Goal: Information Seeking & Learning: Learn about a topic

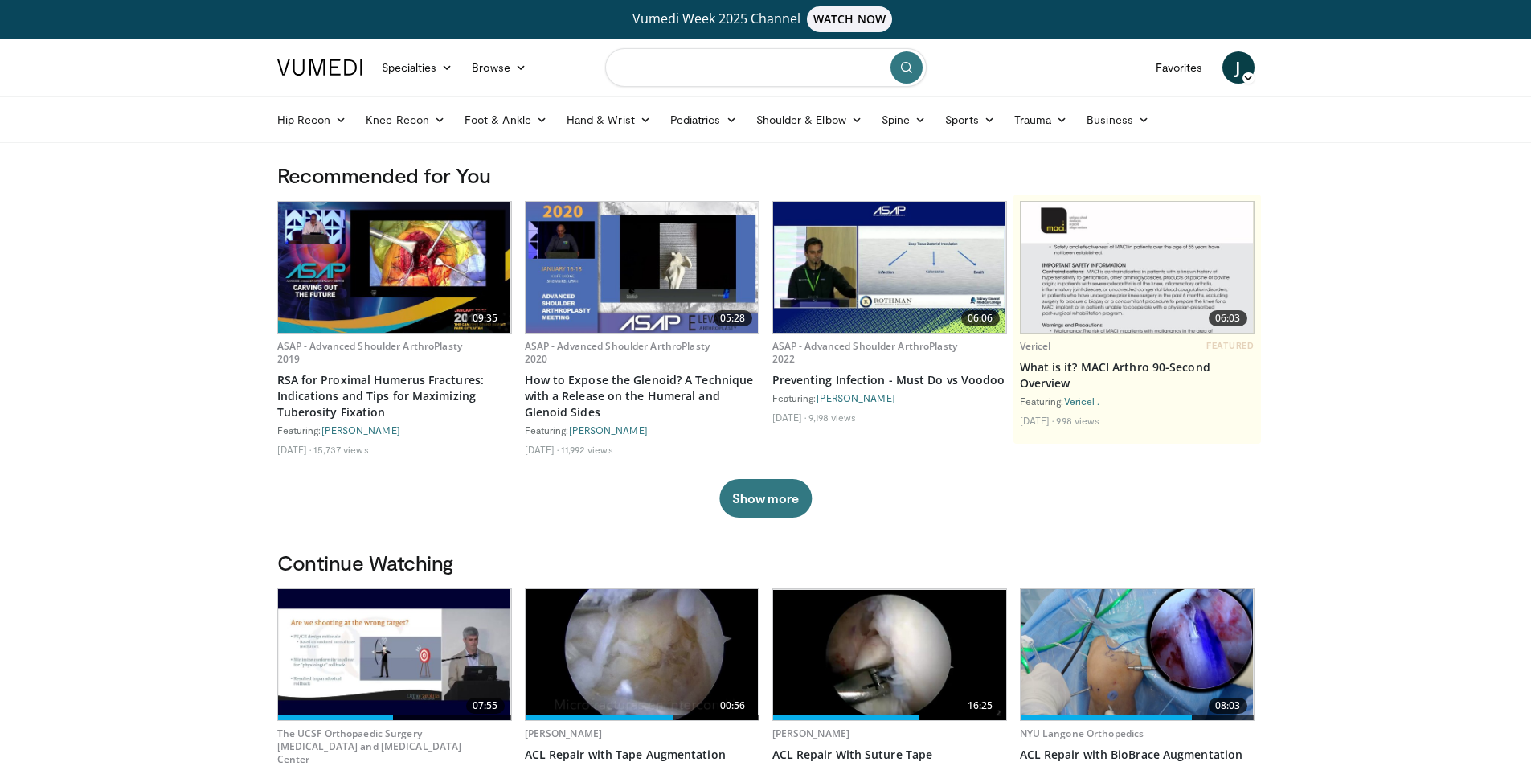
click at [770, 68] on input "Search topics, interventions" at bounding box center [766, 67] width 322 height 39
type input "**********"
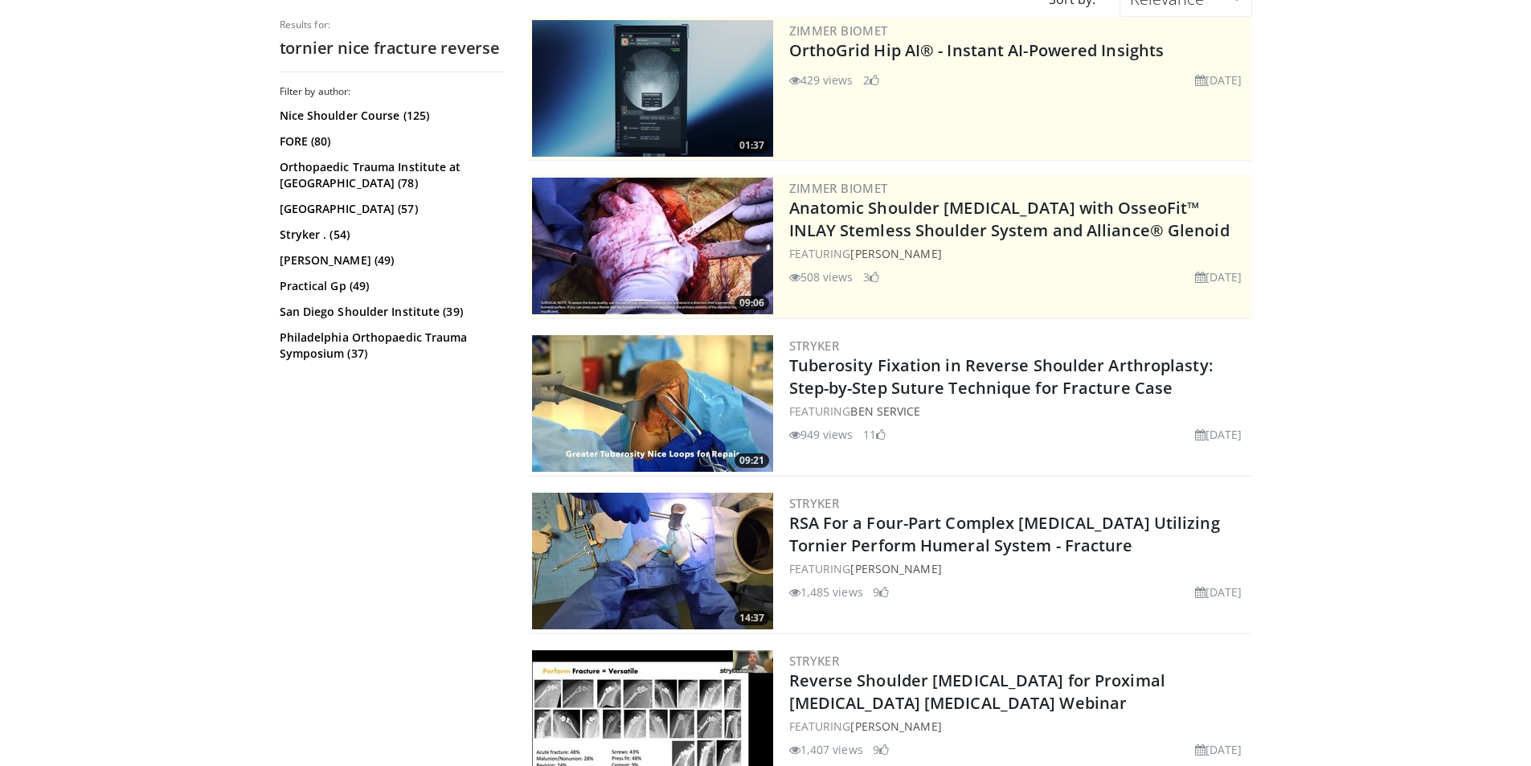
scroll to position [241, 0]
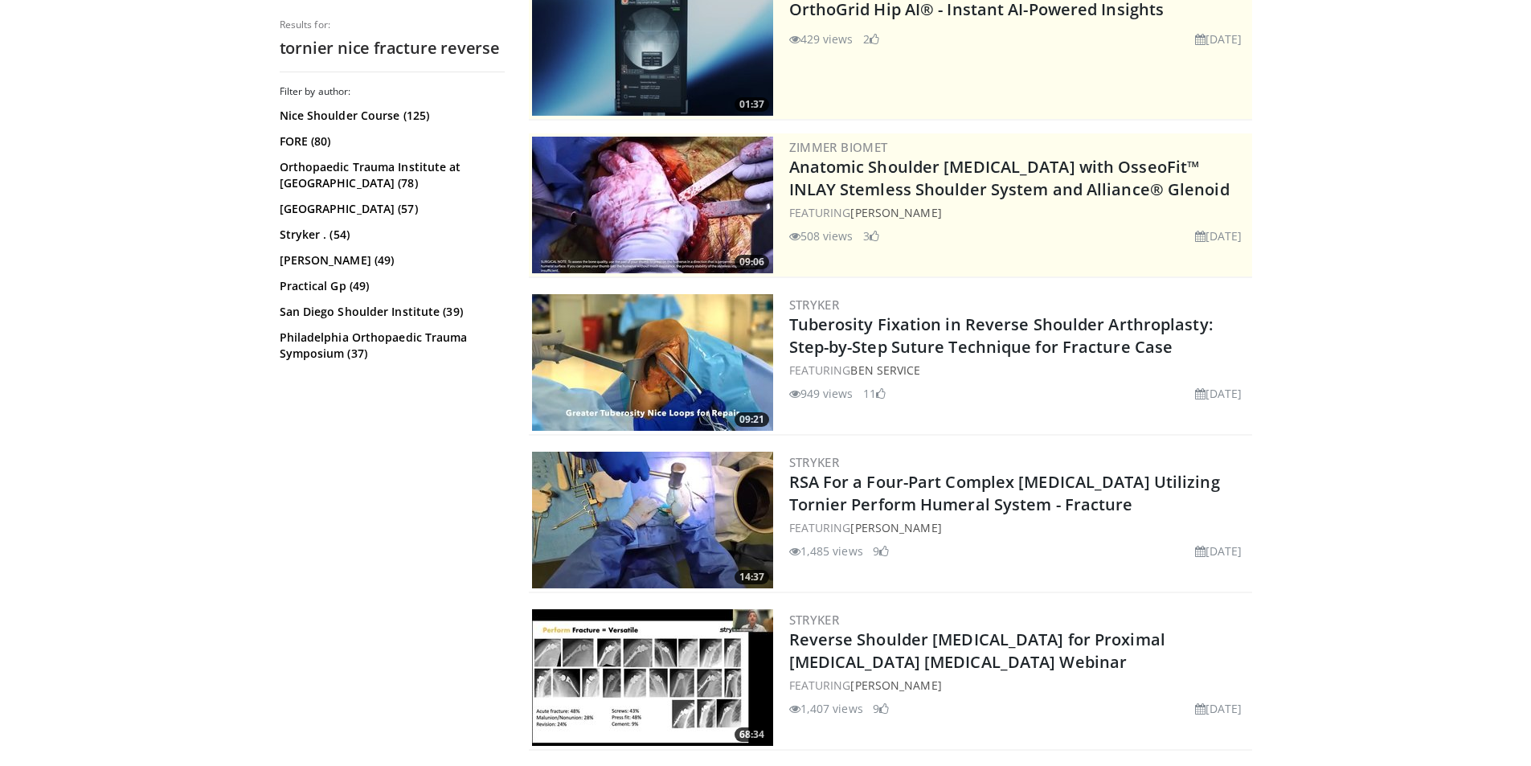
click at [699, 350] on img at bounding box center [652, 362] width 241 height 137
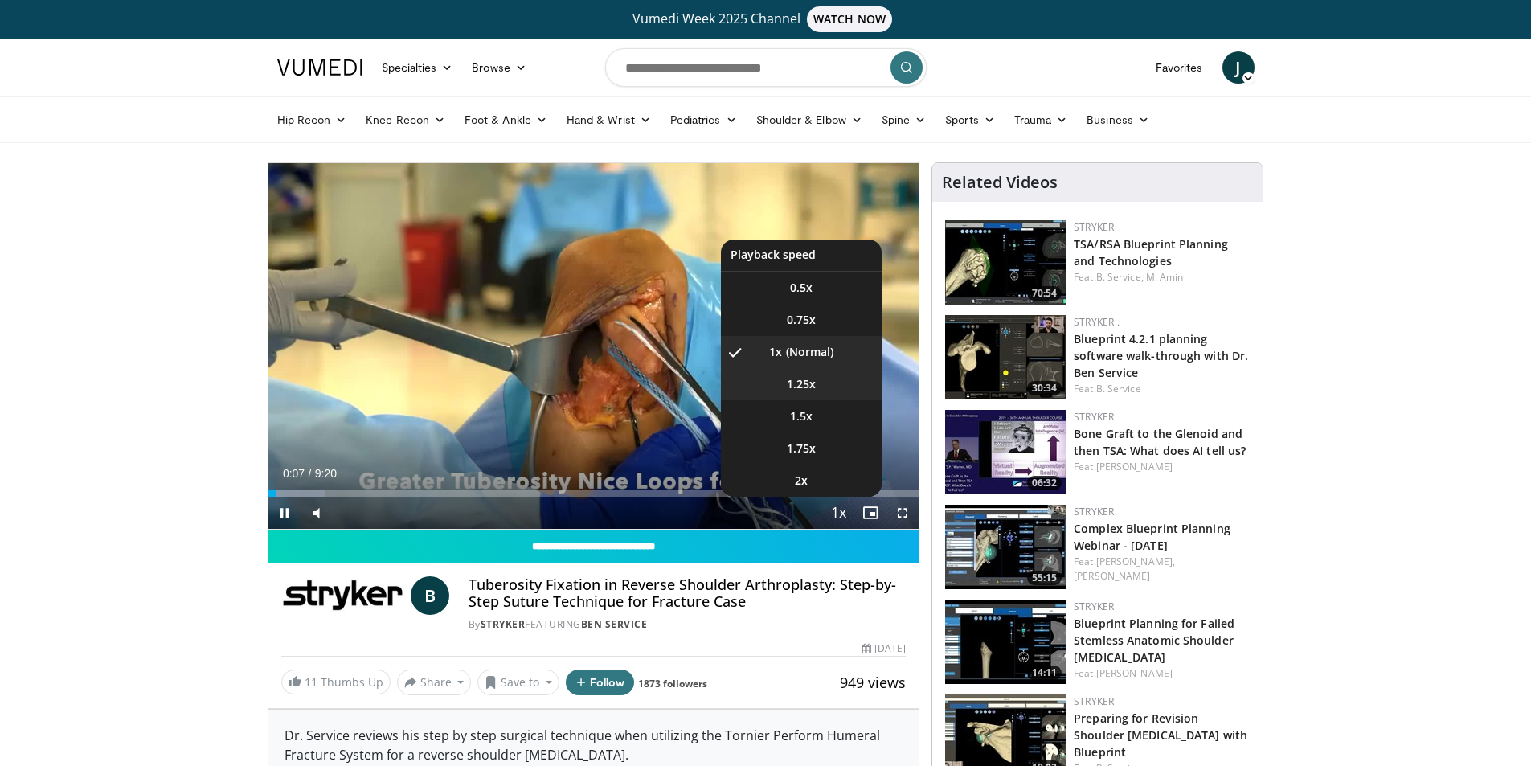
click at [806, 383] on span "1.25x" at bounding box center [801, 384] width 29 height 16
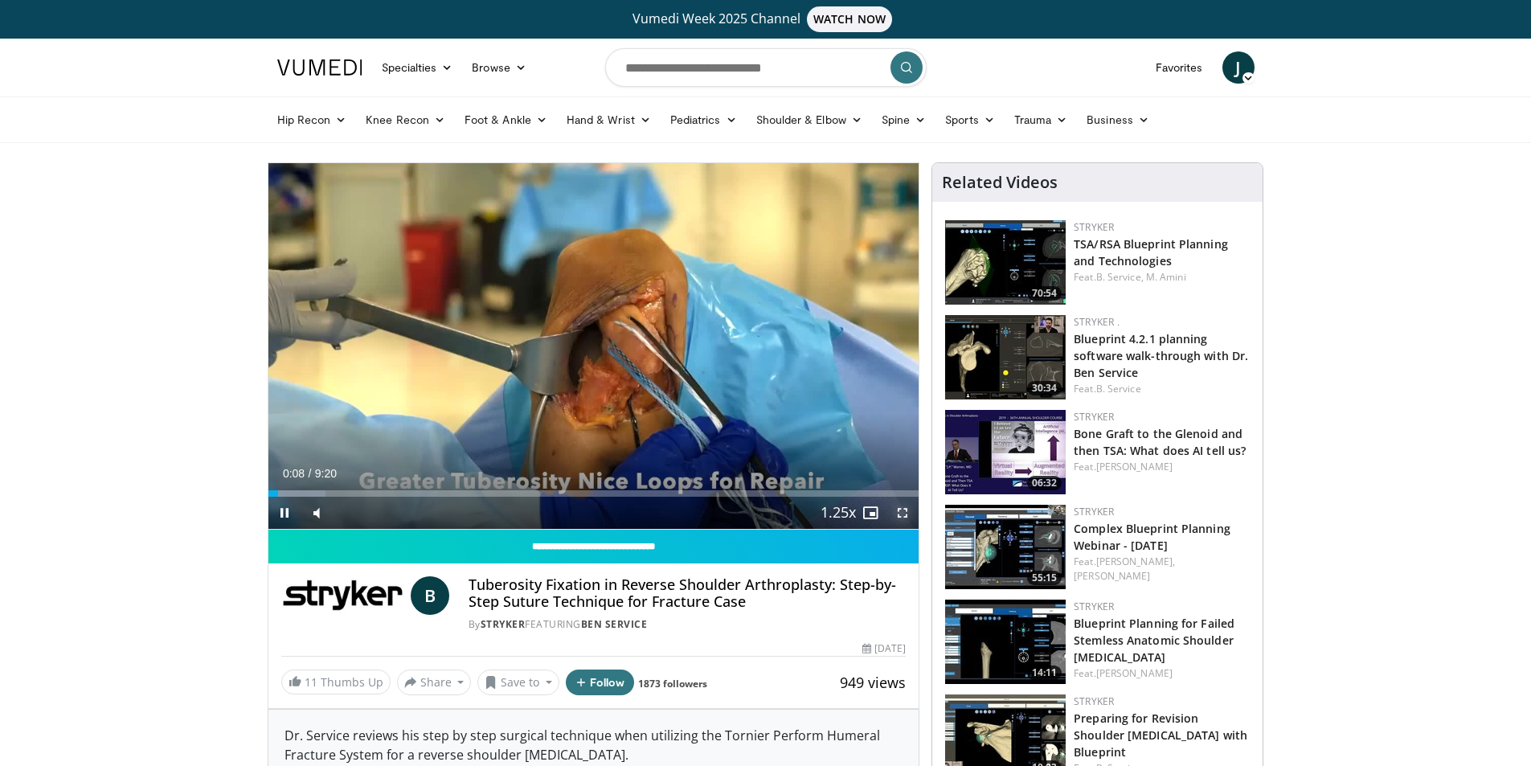
click at [901, 514] on span "Video Player" at bounding box center [903, 513] width 32 height 32
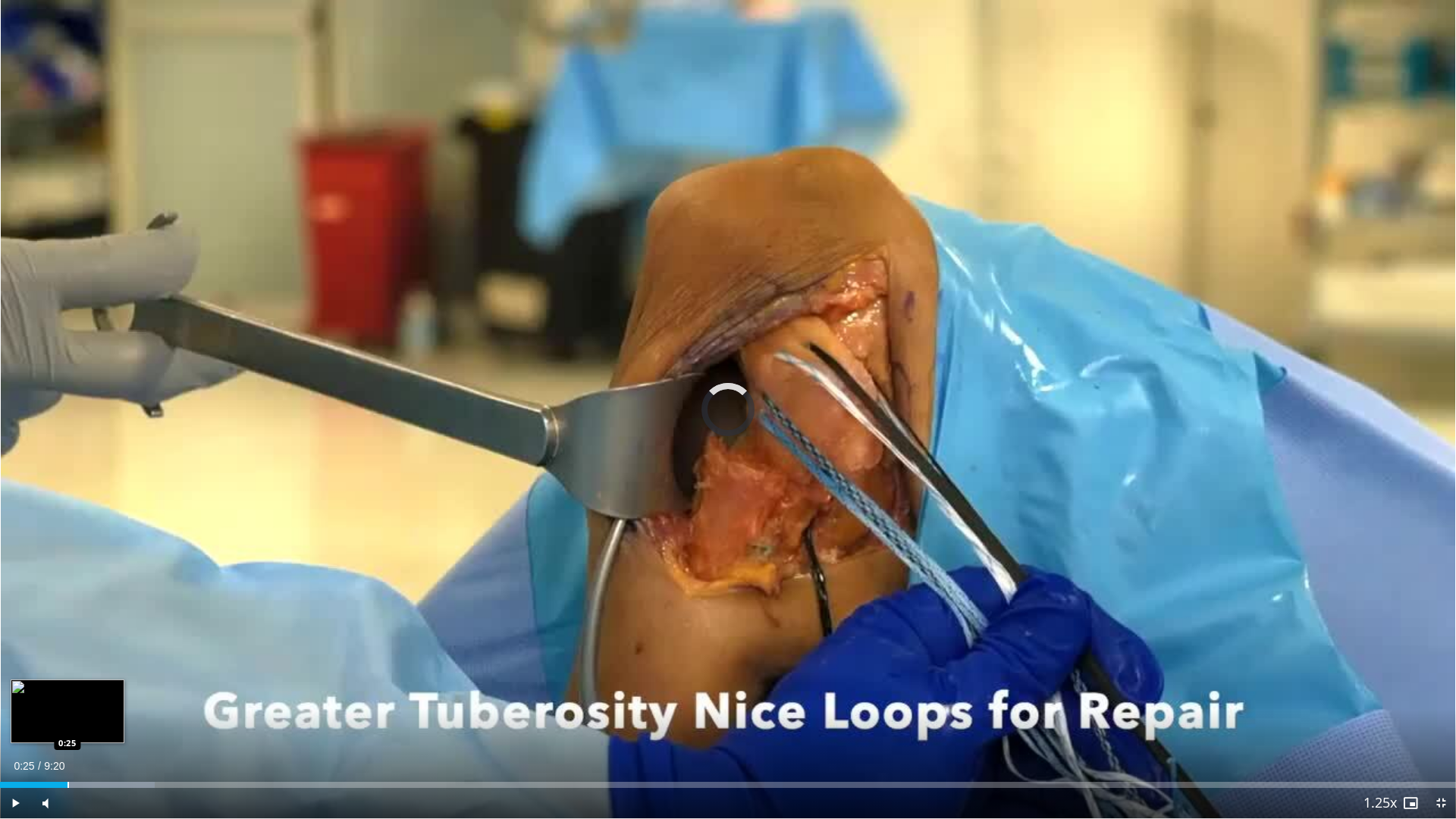
click at [68, 722] on div "Loaded : 10.61% 0:13 0:25" at bounding box center [728, 780] width 1456 height 14
click at [114, 722] on div "Progress Bar" at bounding box center [114, 785] width 2 height 6
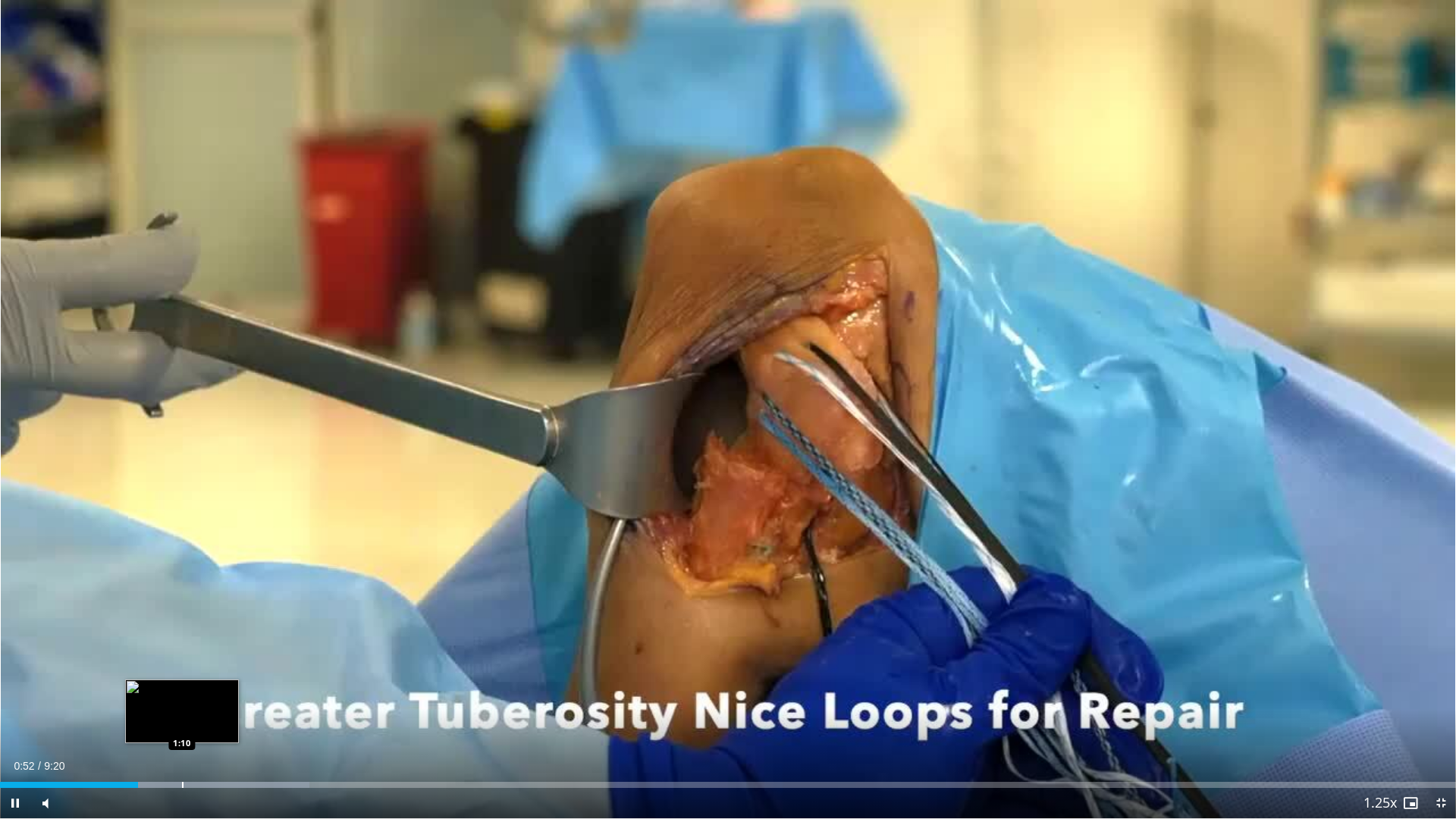
click at [183, 722] on div "Progress Bar" at bounding box center [183, 785] width 2 height 6
click at [1441, 722] on span "Video Player" at bounding box center [1441, 803] width 30 height 30
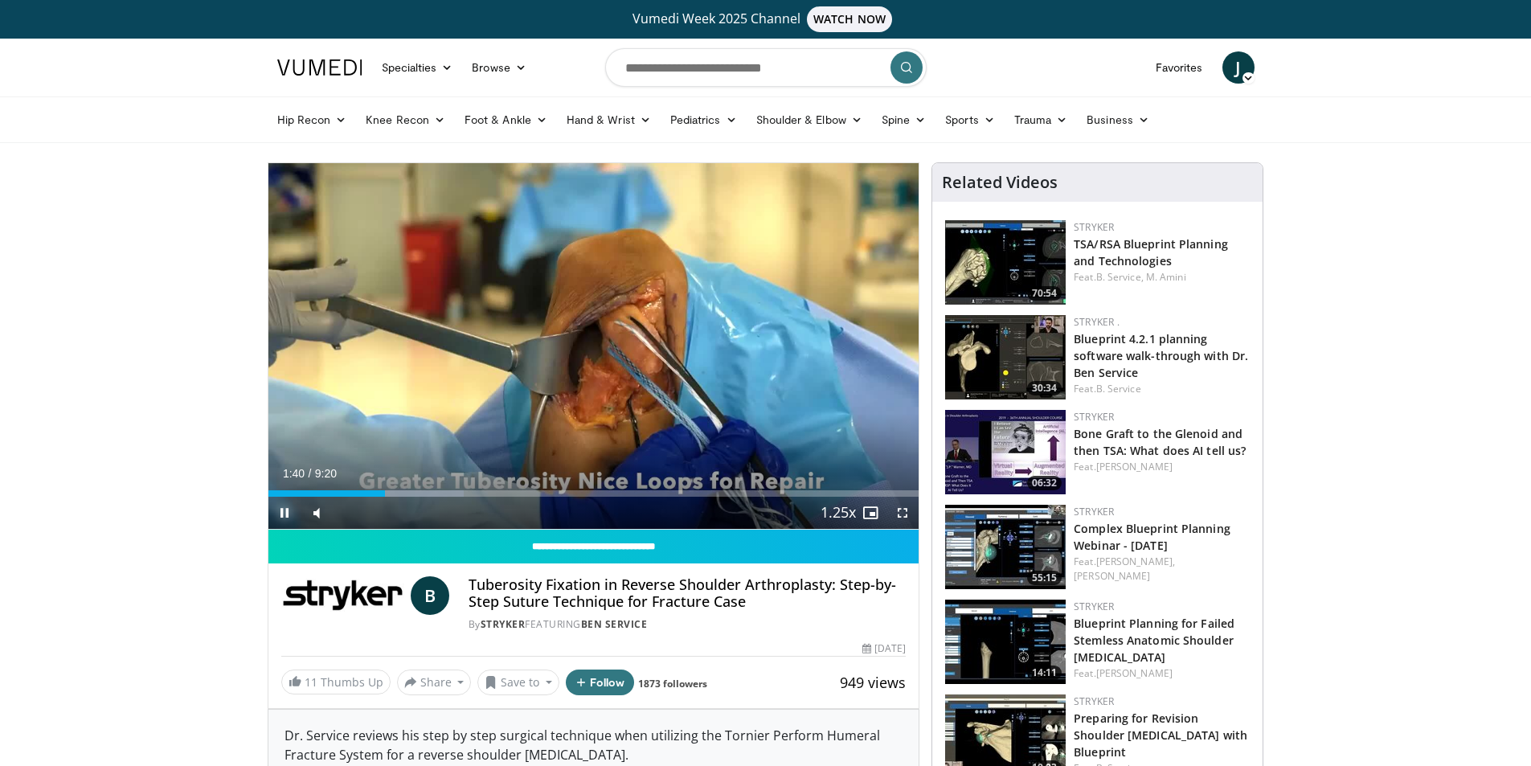
click at [281, 509] on span "Video Player" at bounding box center [284, 513] width 32 height 32
